Goal: Task Accomplishment & Management: Use online tool/utility

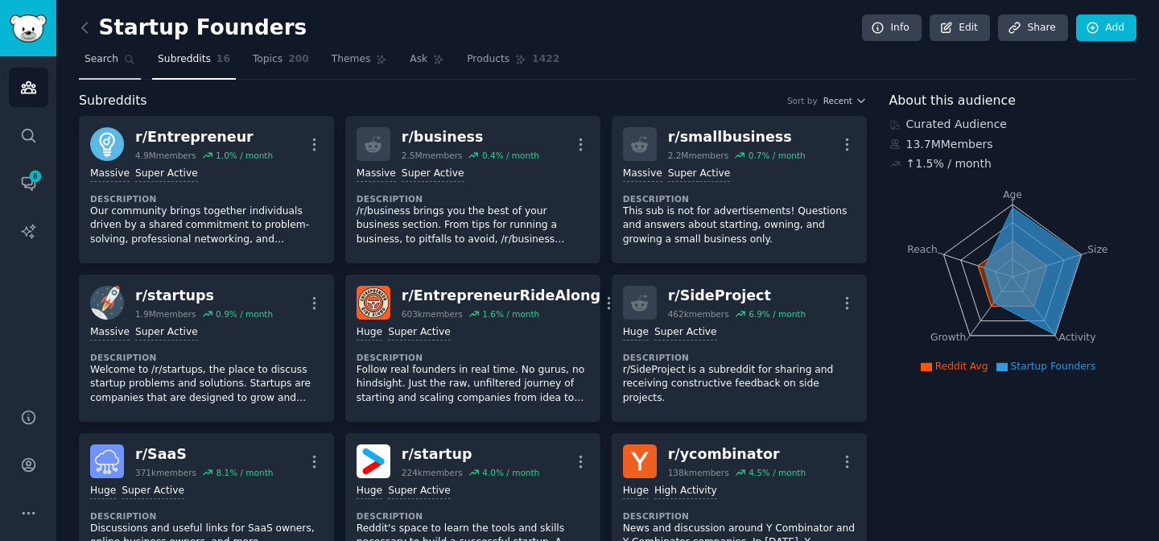
click at [122, 71] on link "Search" at bounding box center [110, 63] width 62 height 33
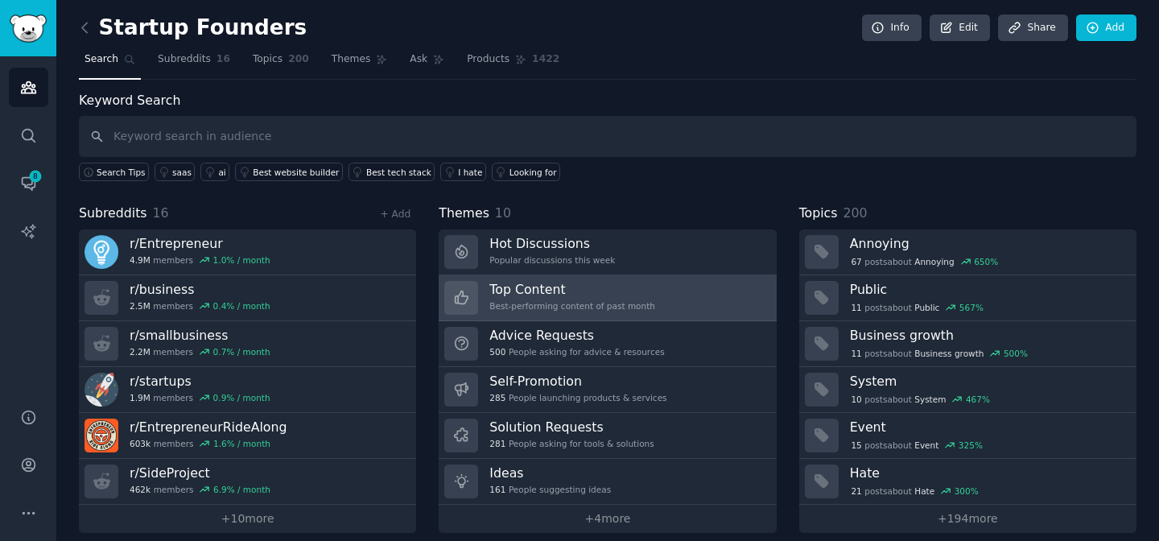
scroll to position [14, 0]
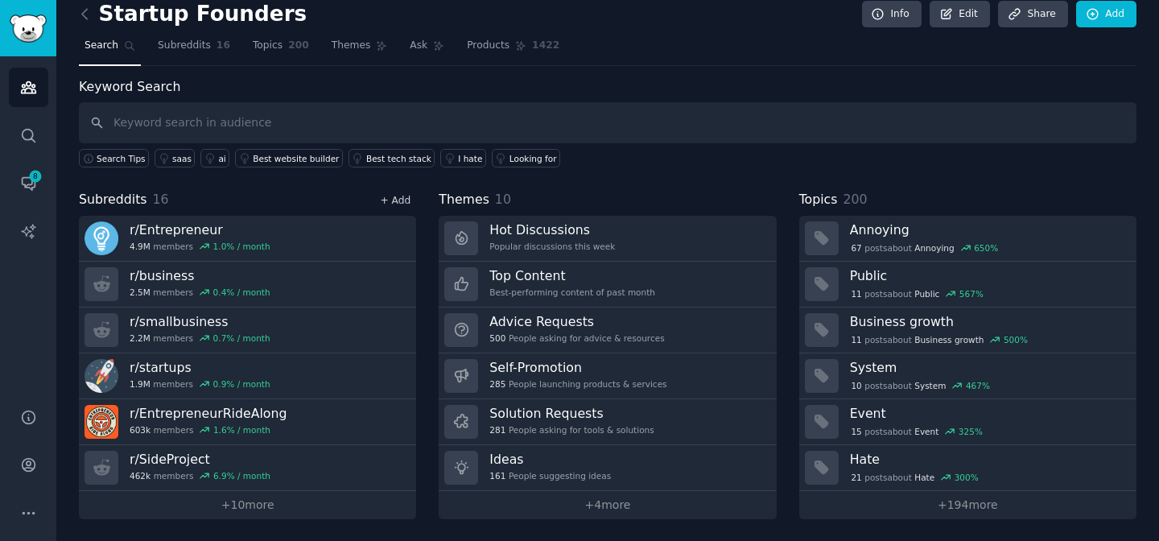
click at [402, 201] on link "+ Add" at bounding box center [395, 200] width 31 height 11
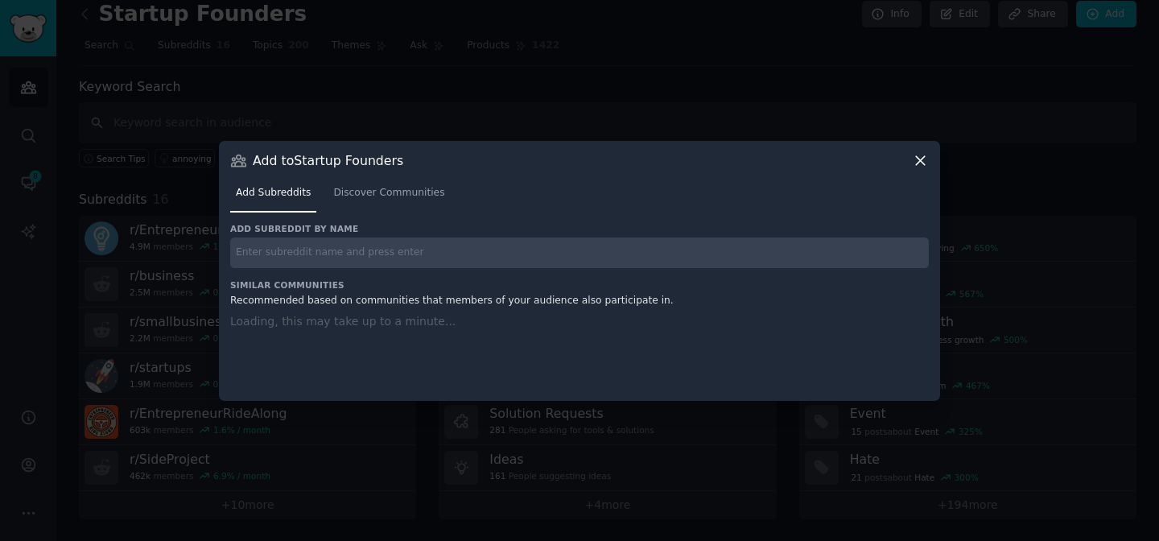
click at [924, 156] on icon at bounding box center [920, 160] width 9 height 9
